Goal: Transaction & Acquisition: Obtain resource

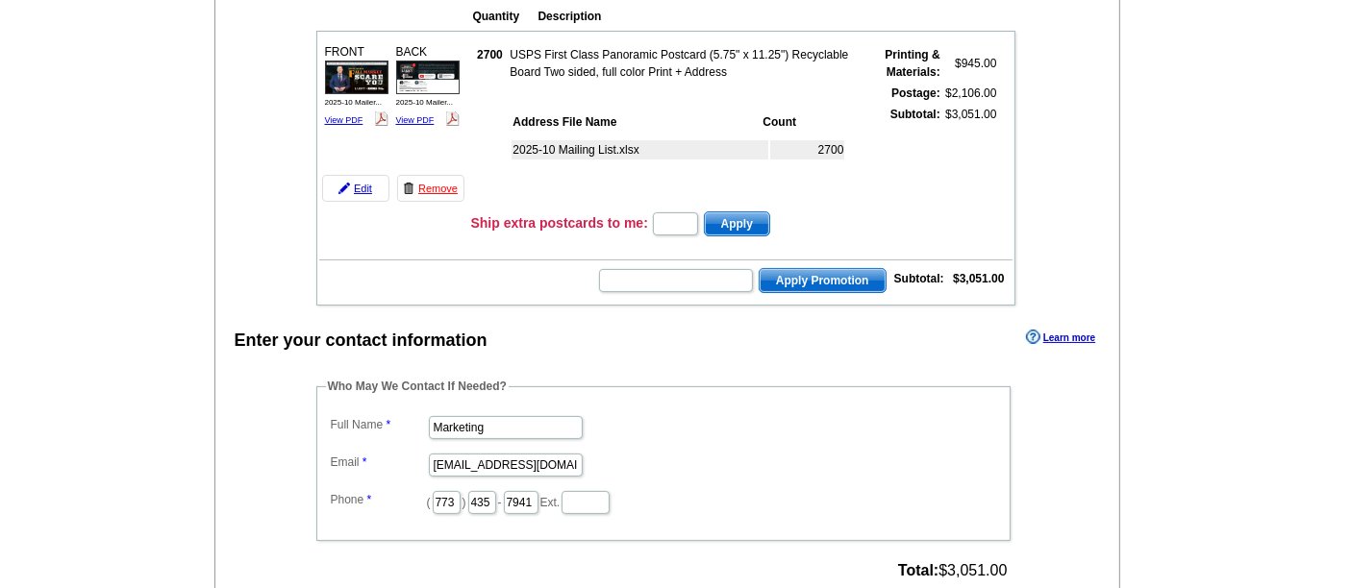
scroll to position [232, 0]
click at [361, 185] on link "Edit" at bounding box center [355, 187] width 67 height 27
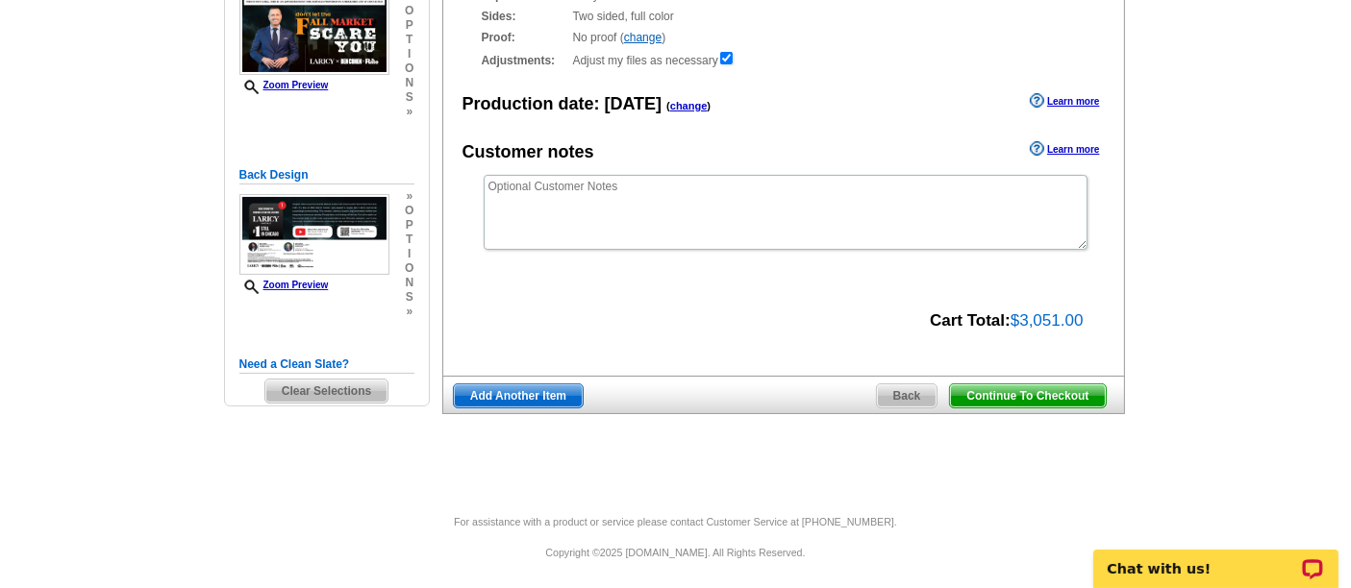
scroll to position [262, 0]
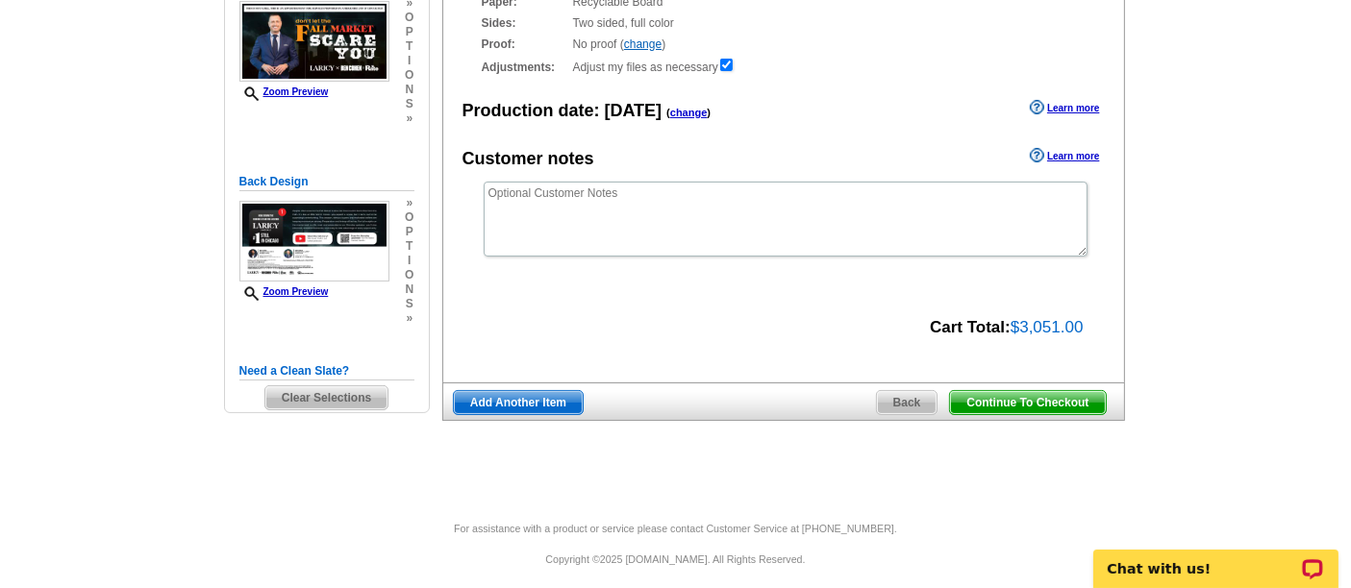
click at [909, 399] on span "Back" at bounding box center [907, 402] width 61 height 23
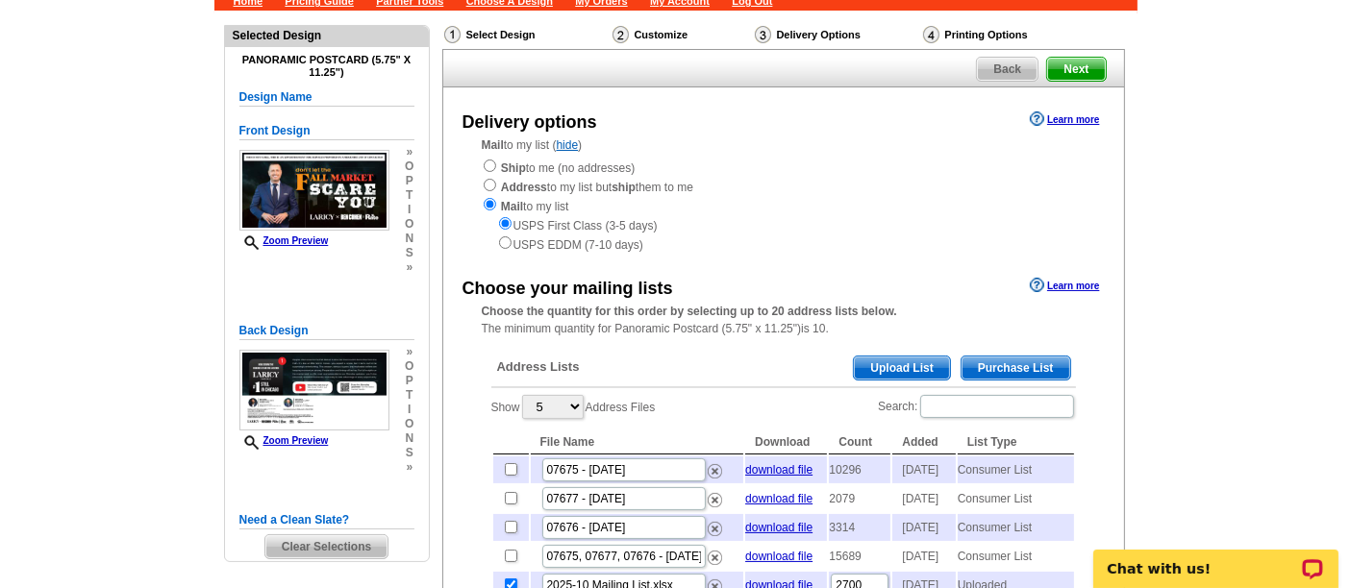
scroll to position [115, 0]
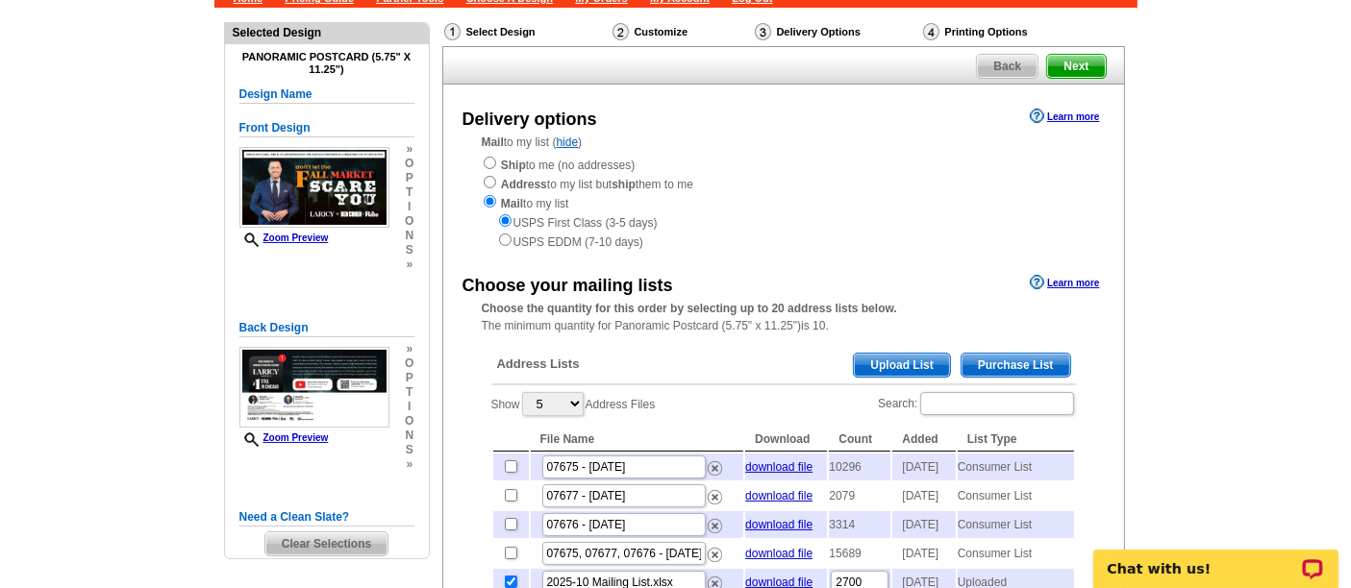
click at [1014, 365] on span "Purchase List" at bounding box center [1015, 365] width 109 height 23
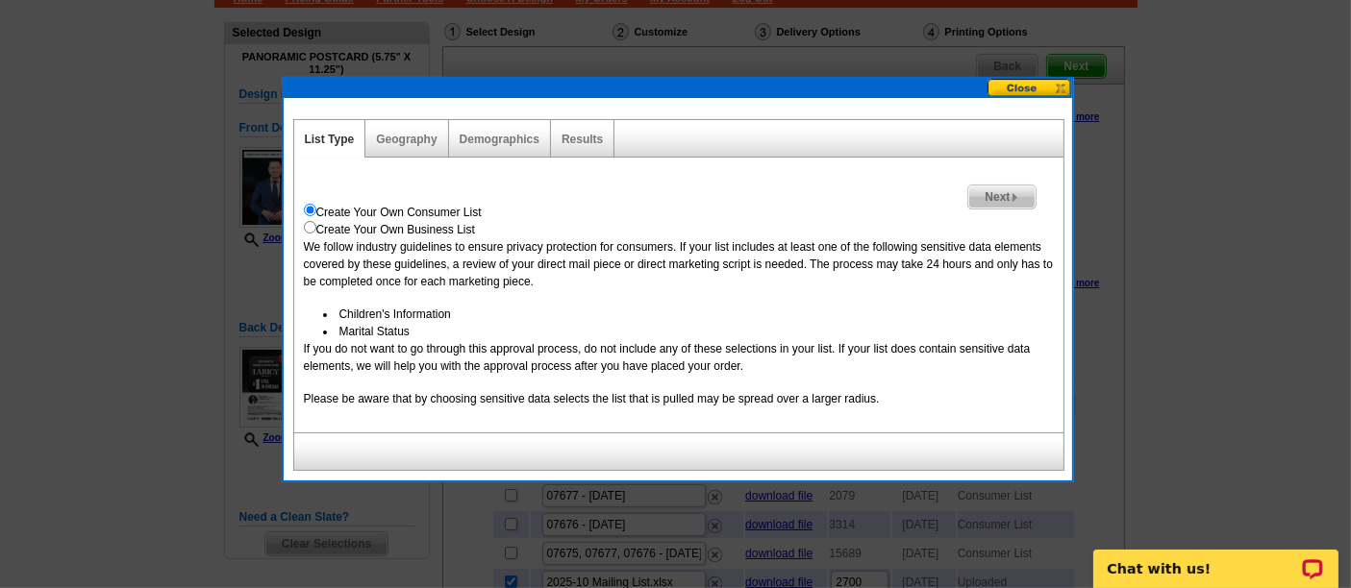
click at [988, 189] on span "Next" at bounding box center [1001, 197] width 66 height 23
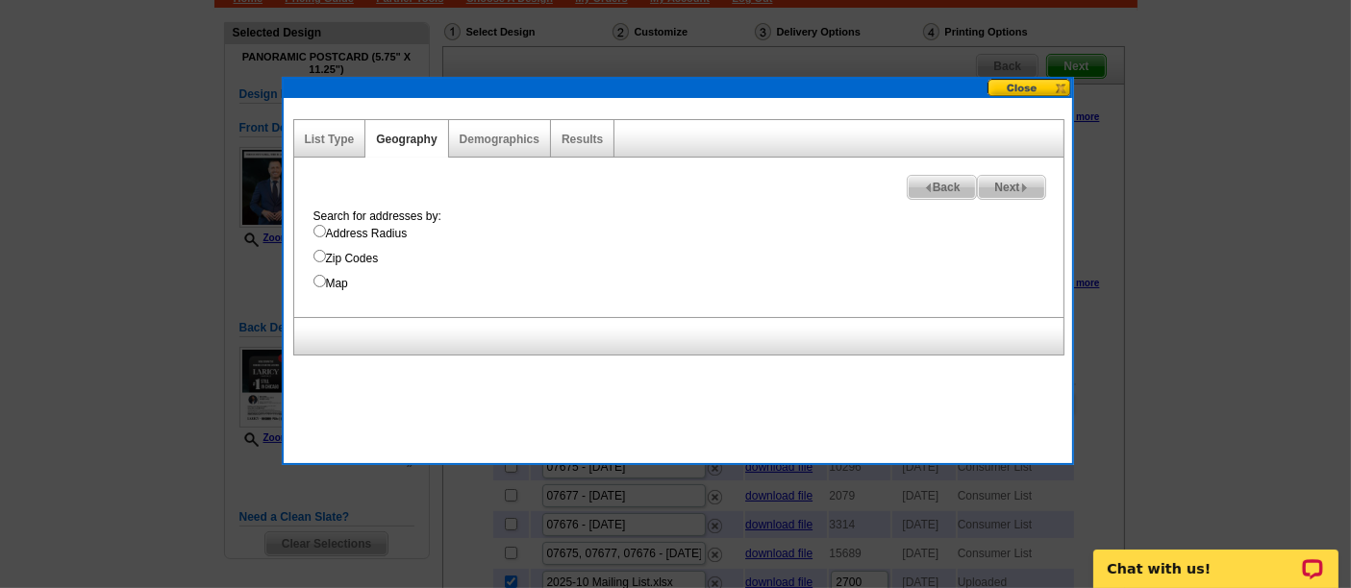
click at [407, 240] on label "Address Radius" at bounding box center [688, 233] width 750 height 17
click at [326, 237] on input "Address Radius" at bounding box center [319, 231] width 12 height 12
radio input "true"
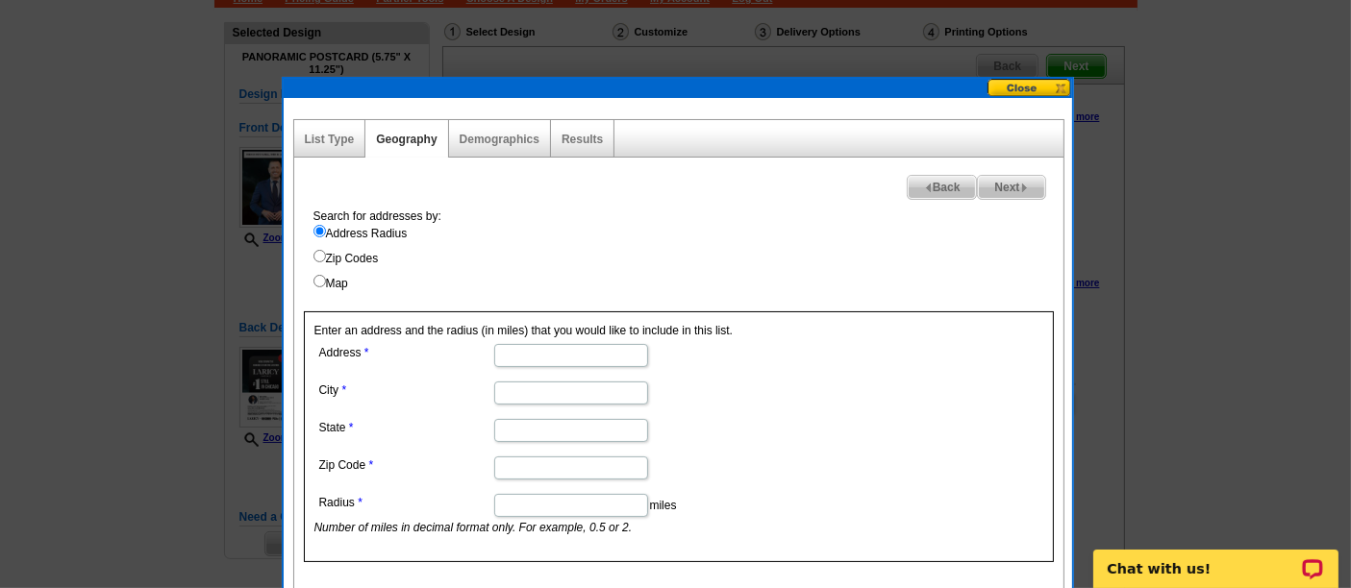
click at [529, 355] on input "Address" at bounding box center [571, 355] width 154 height 23
paste input "1227 Woodruff Ave, Deerfield"
type input "1227 Woodruff Ave, Deerfield"
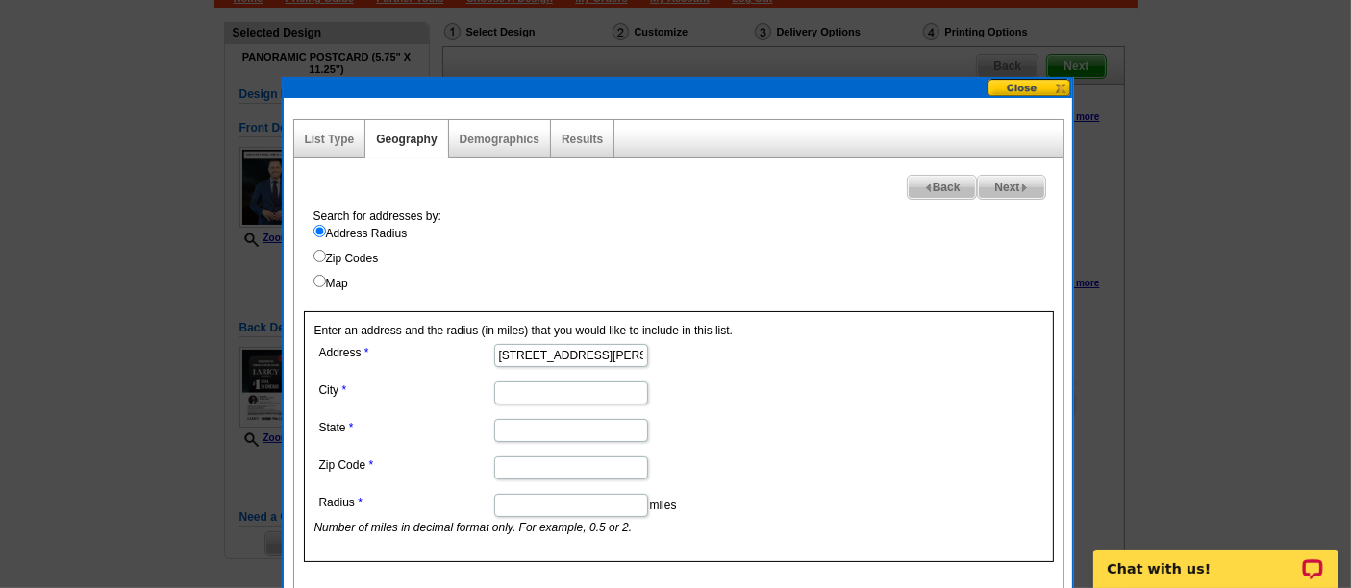
click at [563, 463] on input "Zip Code" at bounding box center [571, 468] width 154 height 23
paste input "60015"
type input "60015"
click at [541, 430] on input "State" at bounding box center [571, 430] width 154 height 23
type input "IL"
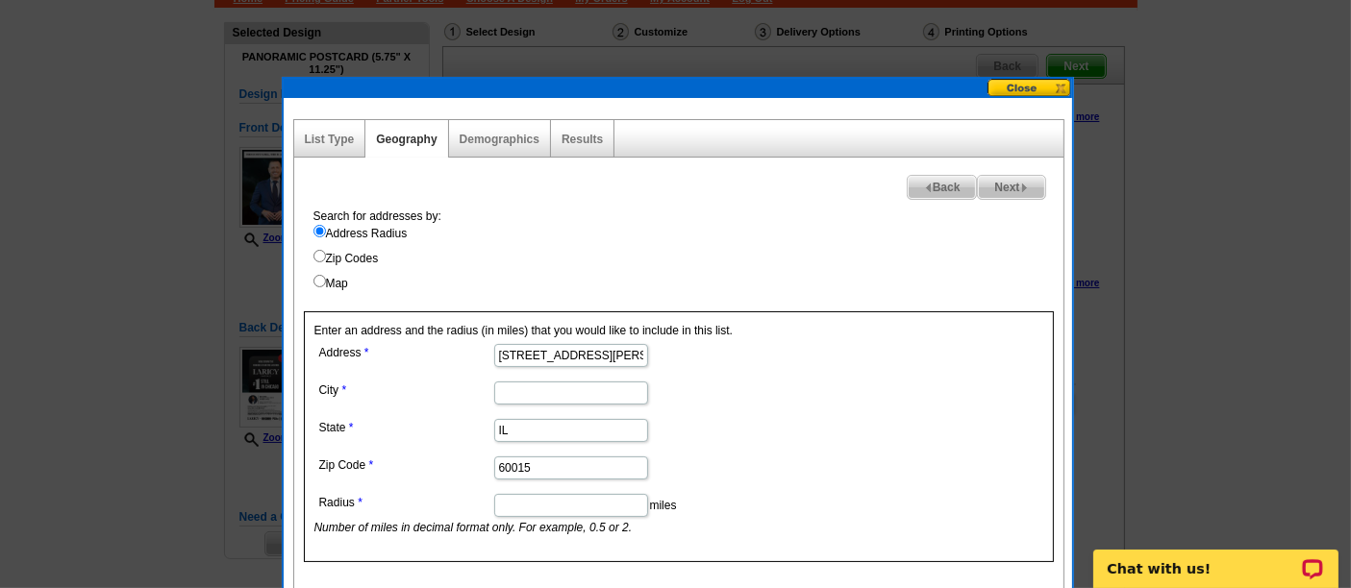
click at [628, 350] on input "1227 Woodruff Ave, Deerfield" at bounding box center [571, 355] width 154 height 23
type input "1227 Woodruff Ave,"
click at [605, 393] on input "City" at bounding box center [571, 393] width 154 height 23
paste input "Deerfield"
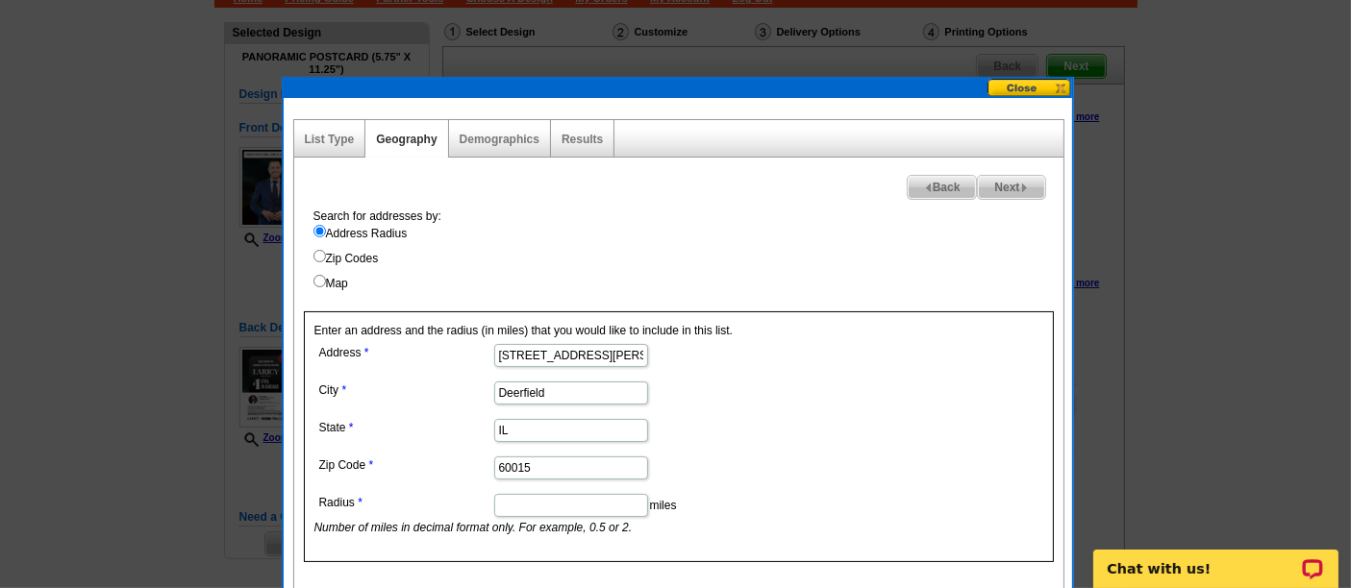
type input "Deerfield"
click at [609, 354] on input "1227 Woodruff Ave," at bounding box center [571, 355] width 154 height 23
type input "1227 Woodruff Ave"
click at [585, 504] on input "Radius" at bounding box center [571, 505] width 154 height 23
type input "0.125"
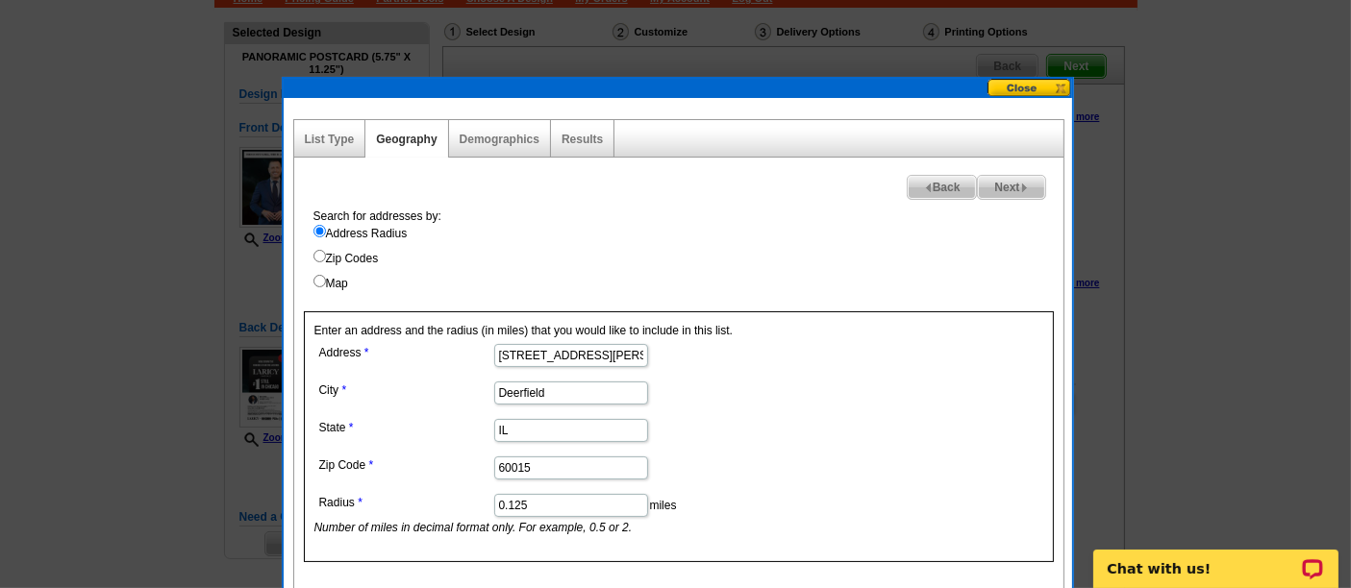
click at [917, 484] on form "Address 1227 Woodruff Ave City Deerfield State IL Zip Code 60015 Radius 0.125 m…" at bounding box center [678, 437] width 729 height 197
click at [1015, 168] on div "Next Back Search for addresses by: Address Radius Zip Codes Map Enter an addres…" at bounding box center [678, 374] width 771 height 432
click at [1018, 184] on span "Next" at bounding box center [1011, 187] width 66 height 23
select select
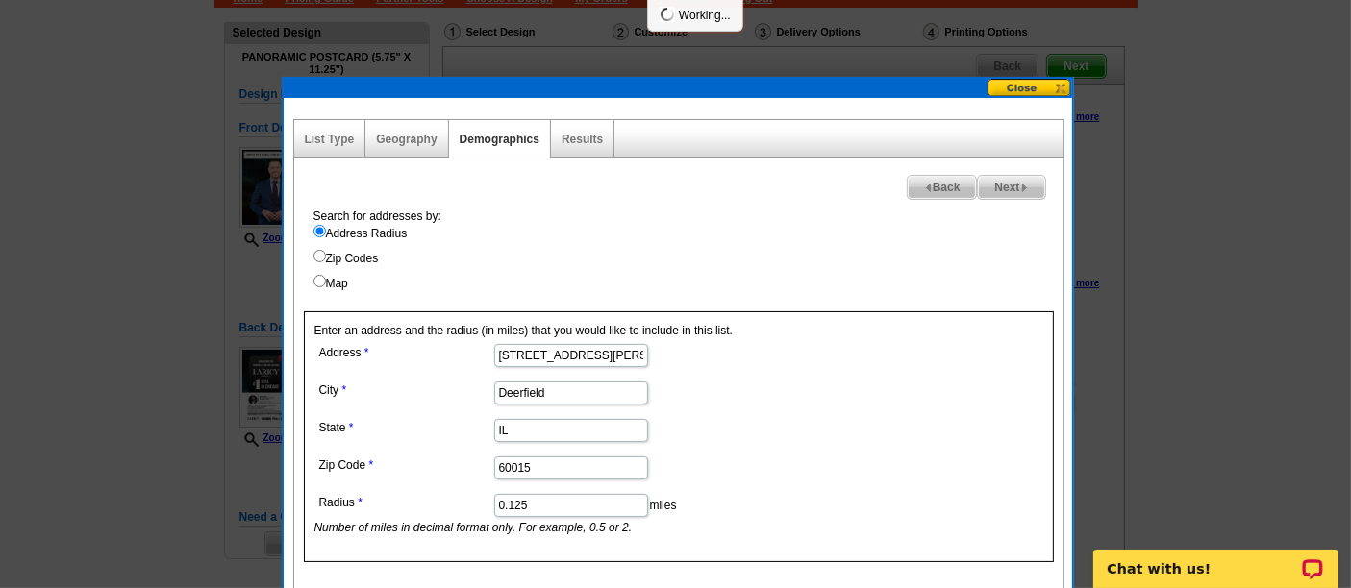
select select
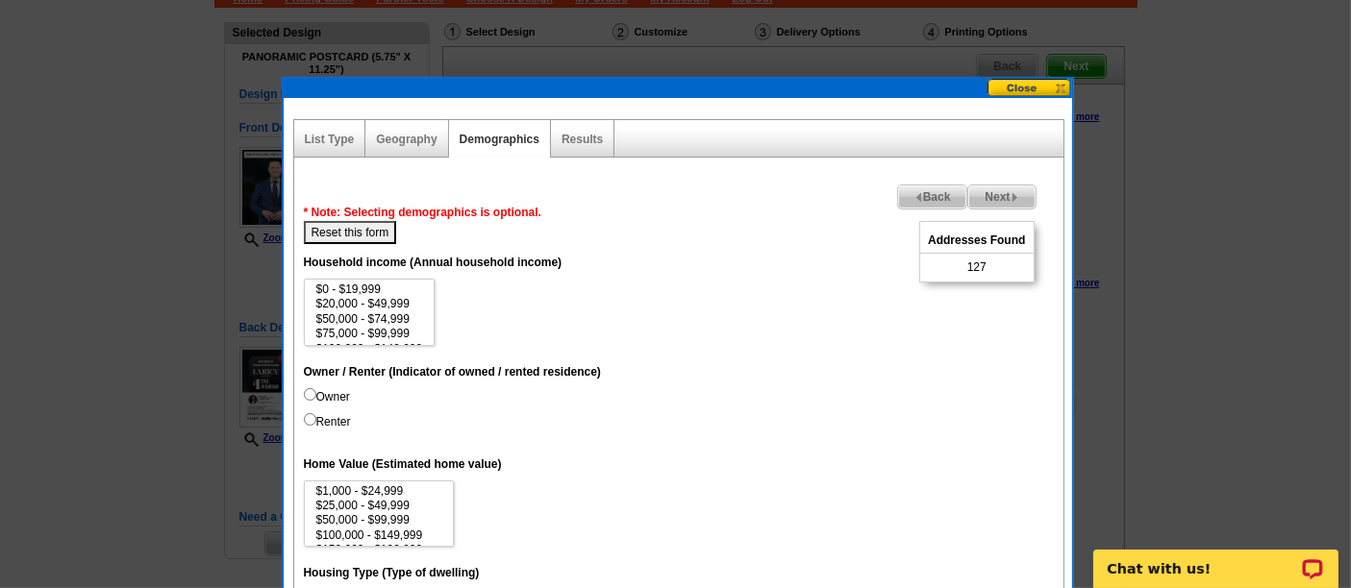
click at [978, 263] on span "127" at bounding box center [976, 267] width 19 height 17
copy span "127"
click at [984, 193] on span "Next" at bounding box center [1001, 197] width 66 height 23
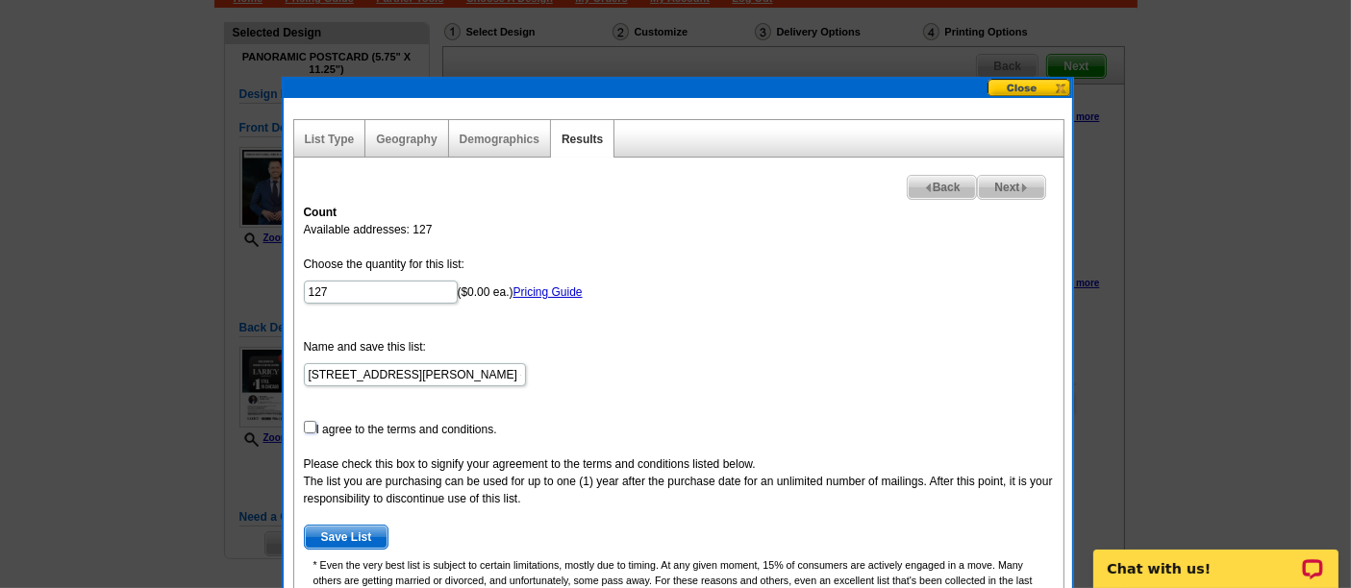
click at [304, 421] on input "checkbox" at bounding box center [310, 427] width 12 height 12
checkbox input "true"
click at [351, 536] on span "Save List" at bounding box center [347, 537] width 84 height 23
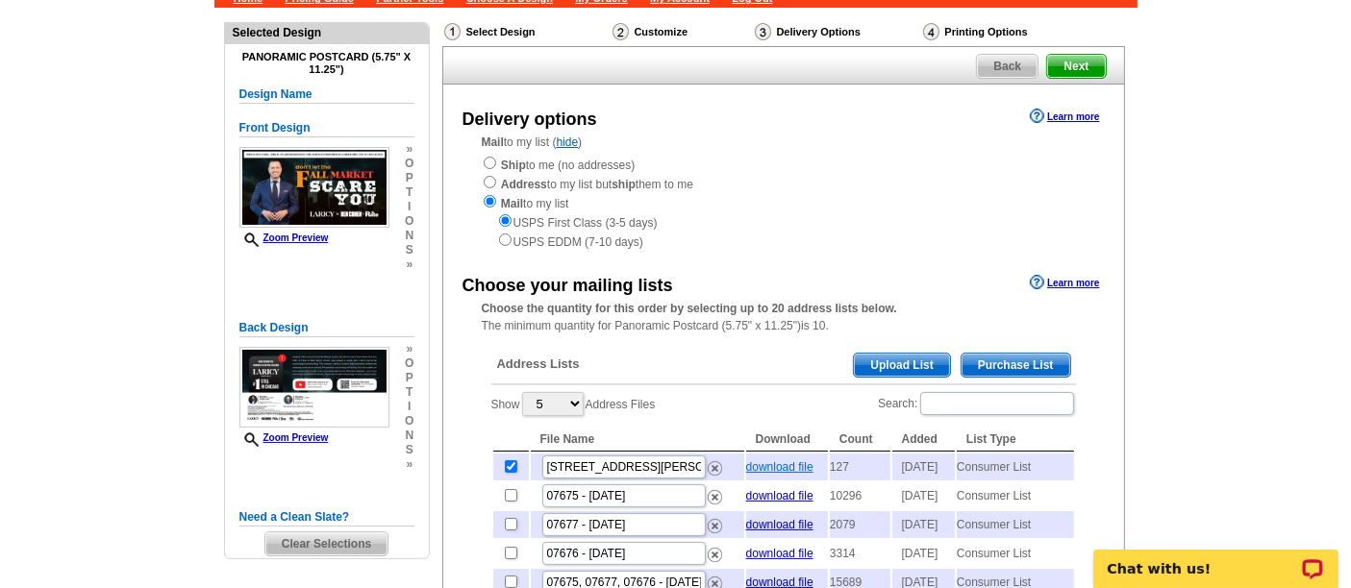
click at [785, 465] on link "download file" at bounding box center [779, 467] width 67 height 13
